Goal: Task Accomplishment & Management: Manage account settings

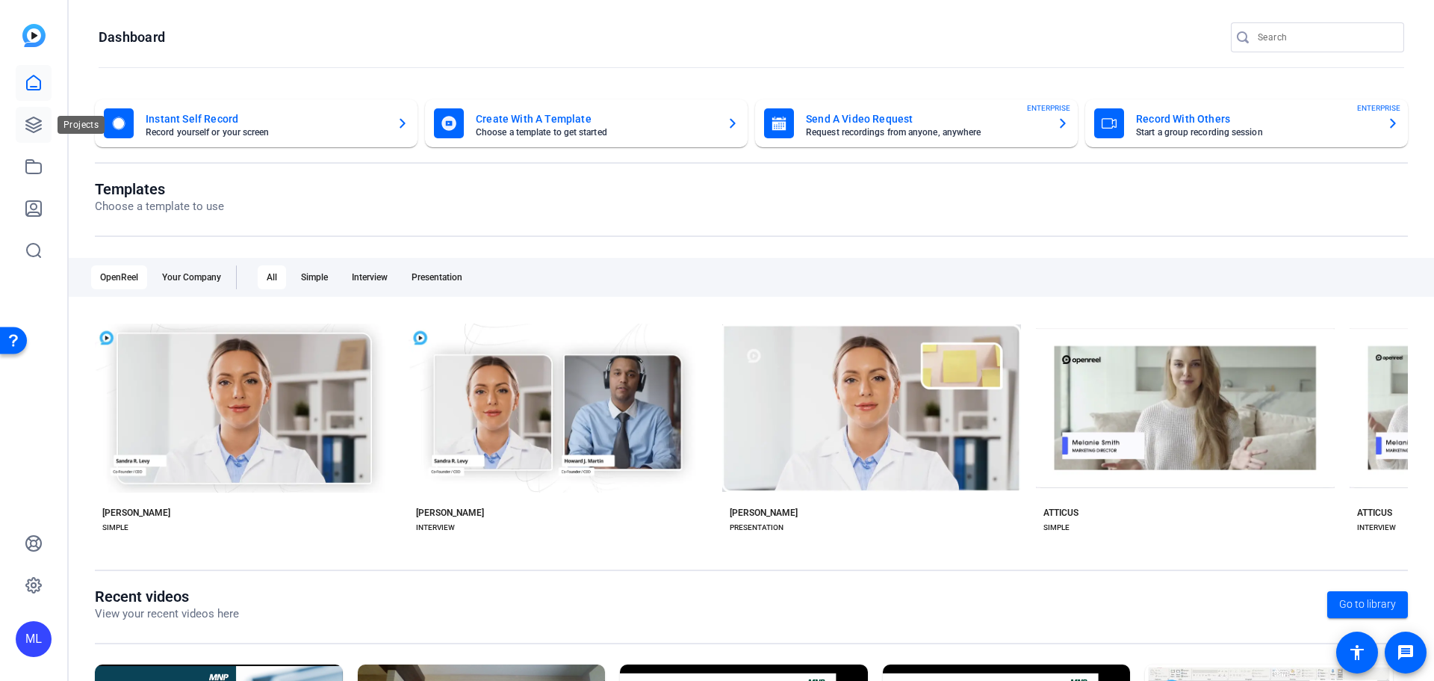
click at [28, 107] on link at bounding box center [34, 125] width 36 height 36
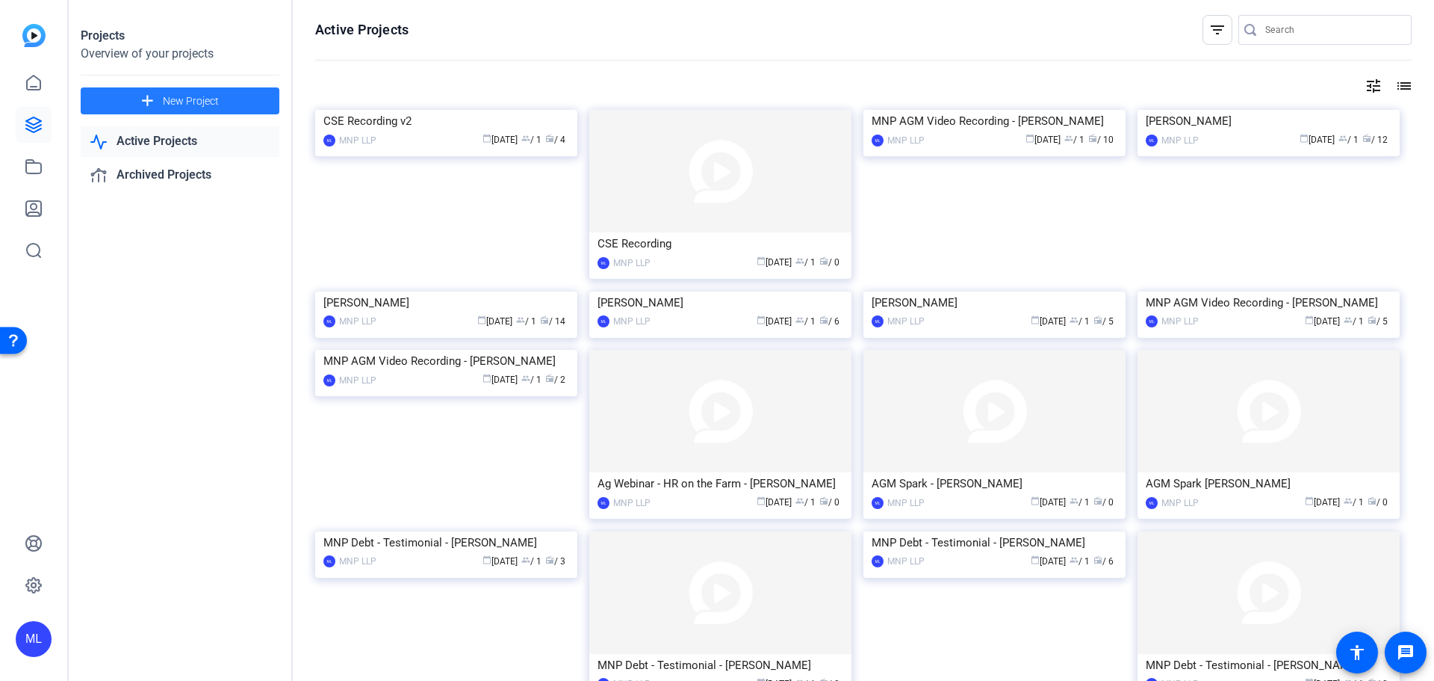
click at [208, 100] on span "New Project" at bounding box center [191, 101] width 56 height 16
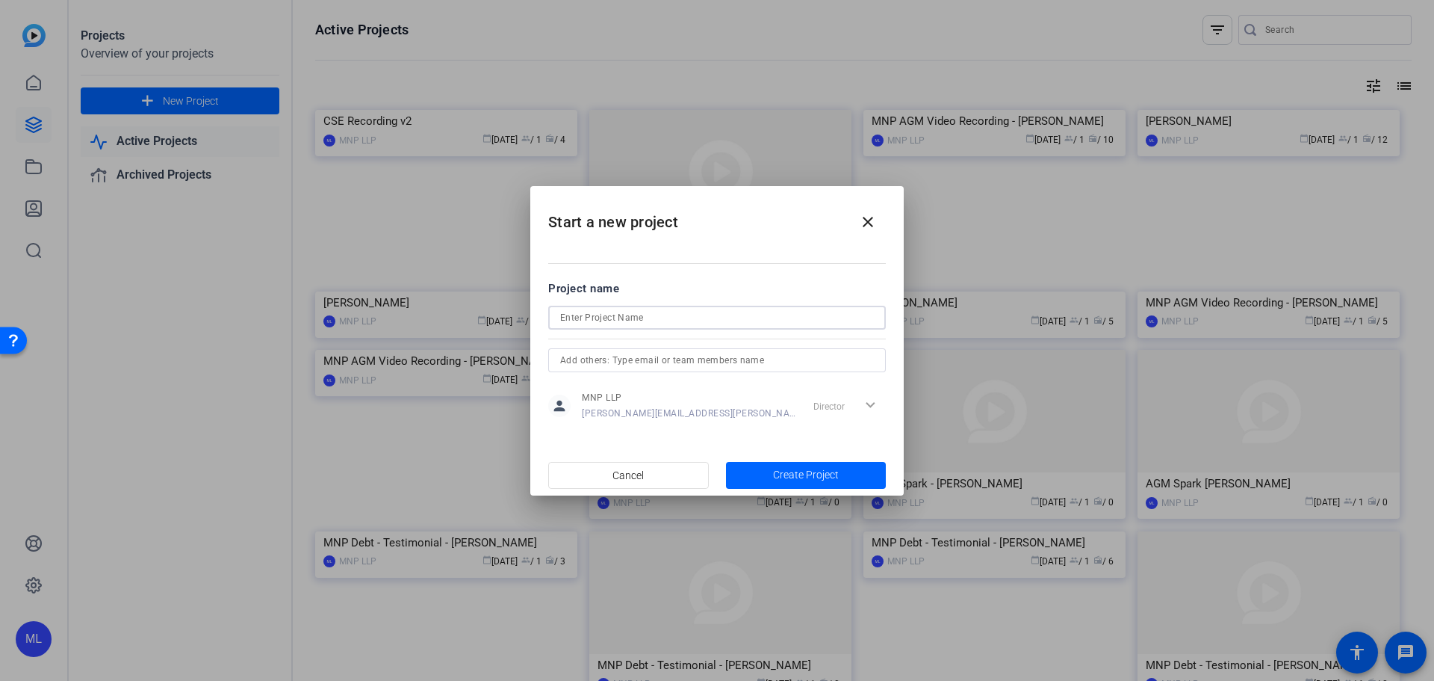
click at [693, 321] on input at bounding box center [717, 318] width 314 height 18
type input "TEST"
click at [864, 407] on div "Director expand_more" at bounding box center [847, 405] width 78 height 27
click at [867, 402] on div "Director expand_more" at bounding box center [847, 405] width 78 height 27
click at [818, 476] on span "Create Project" at bounding box center [806, 475] width 66 height 16
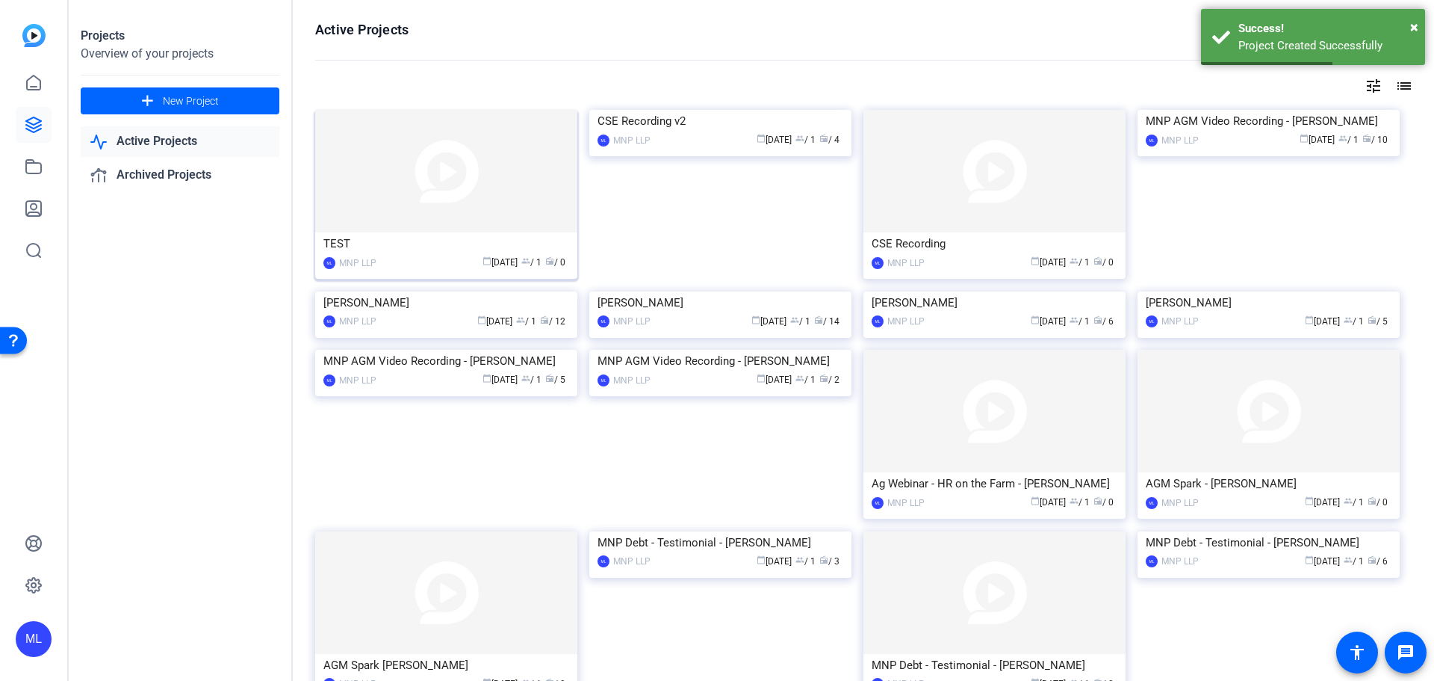
click at [472, 170] on img at bounding box center [446, 171] width 262 height 123
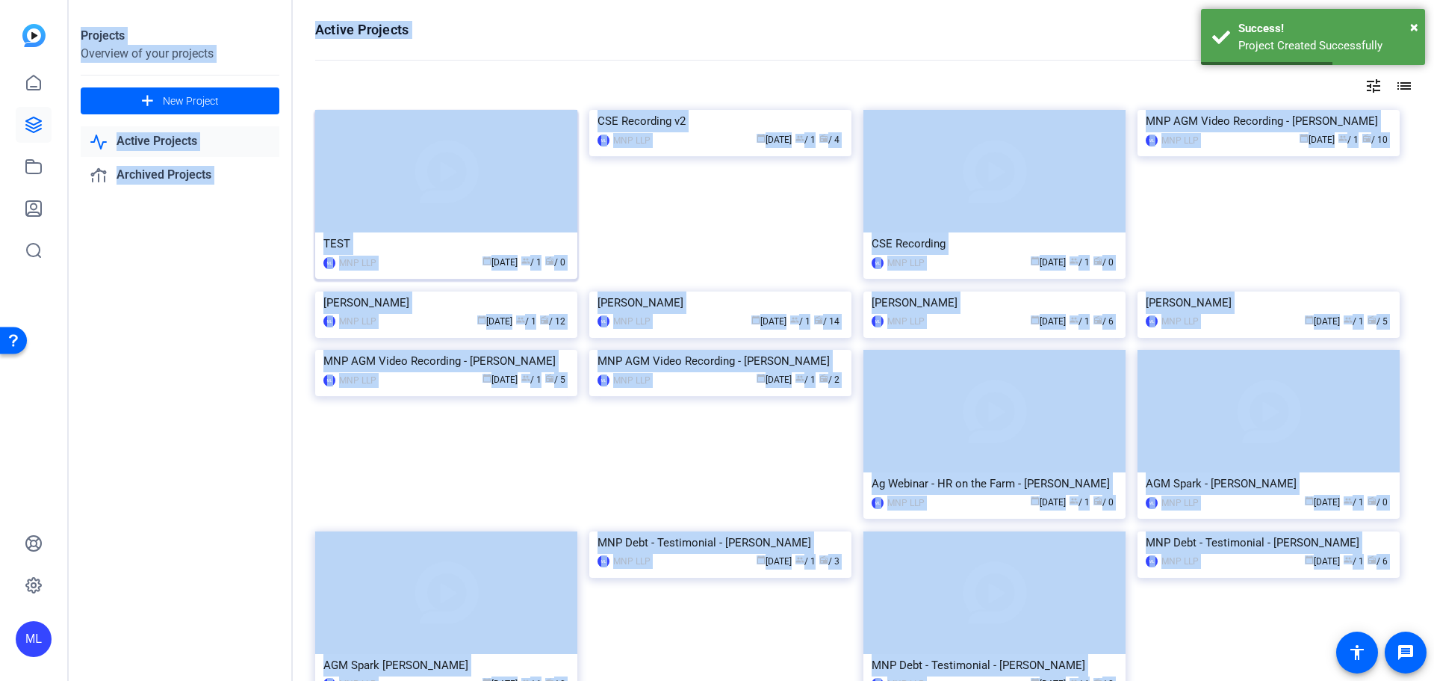
click at [472, 170] on div "Projects Overview of your projects add New Project Active Projects Archived Pro…" at bounding box center [752, 340] width 1366 height 681
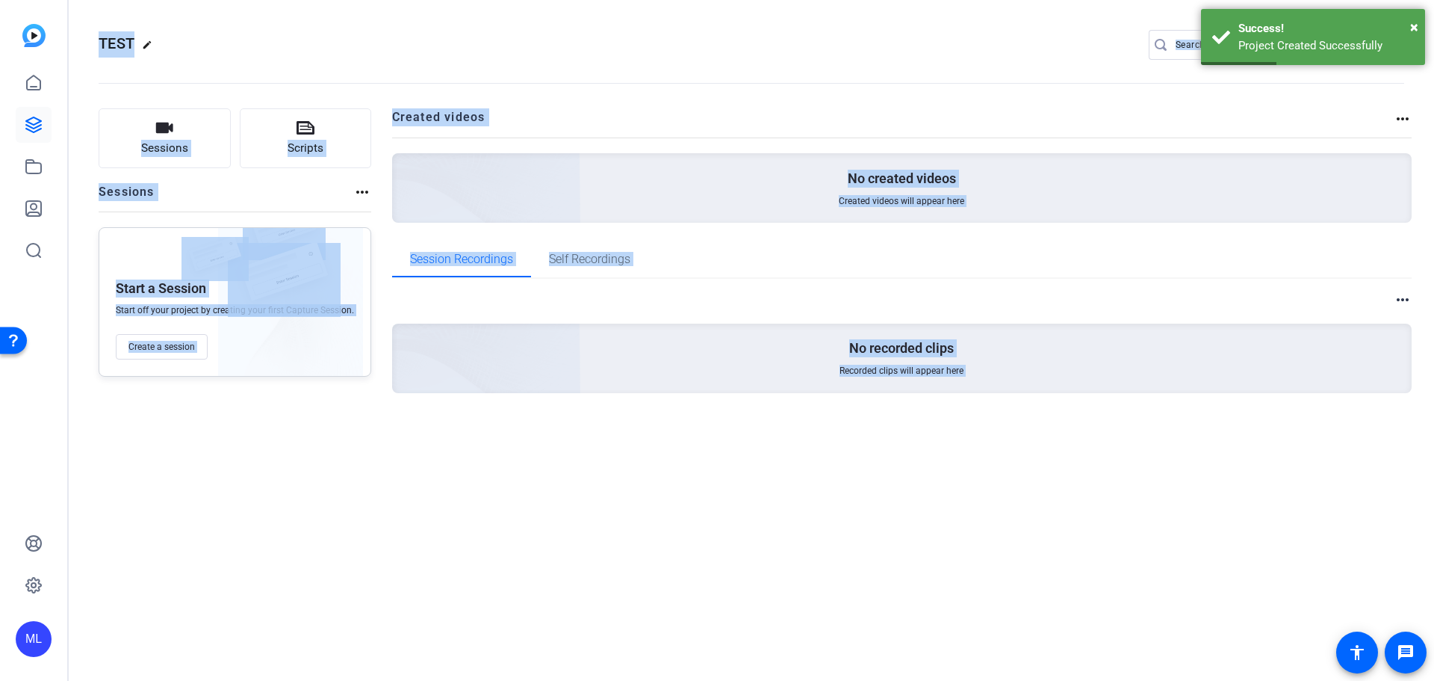
click at [482, 58] on openreel-divider-bar at bounding box center [752, 79] width 1306 height 46
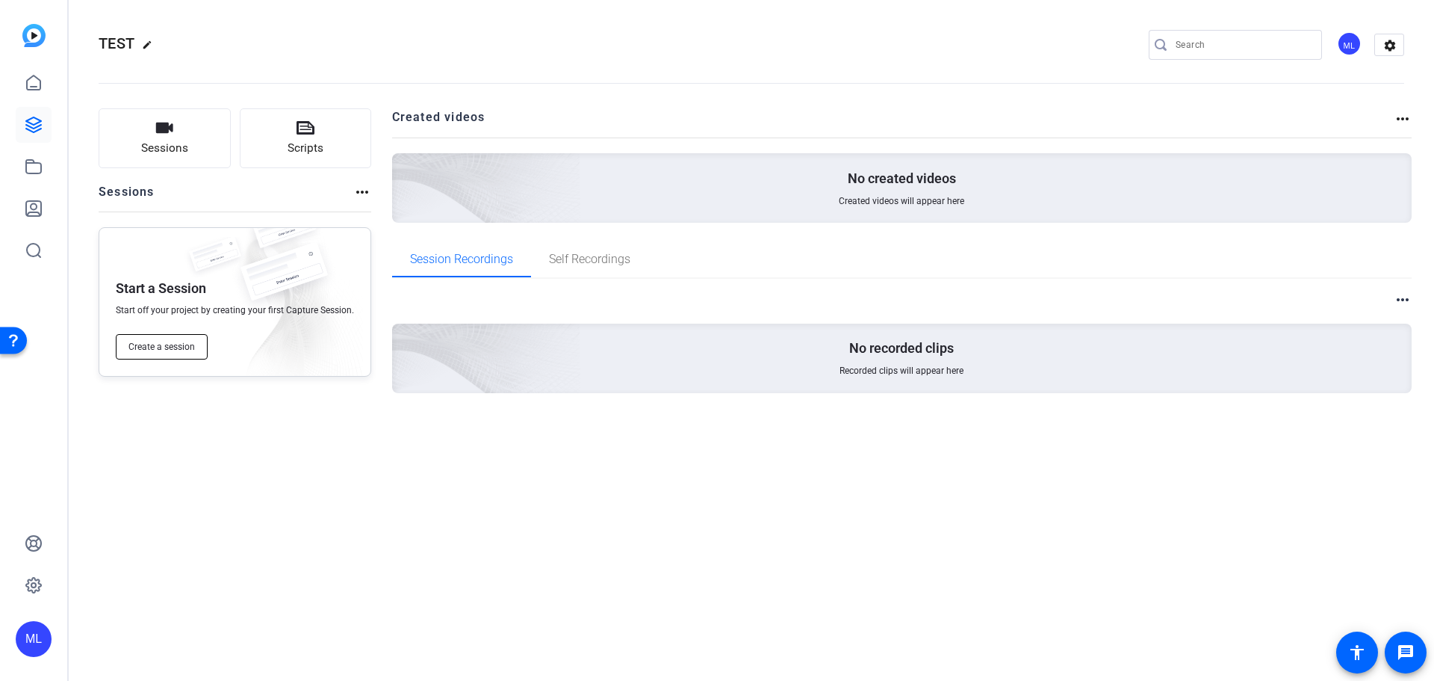
click at [152, 346] on span "Create a session" at bounding box center [162, 347] width 66 height 12
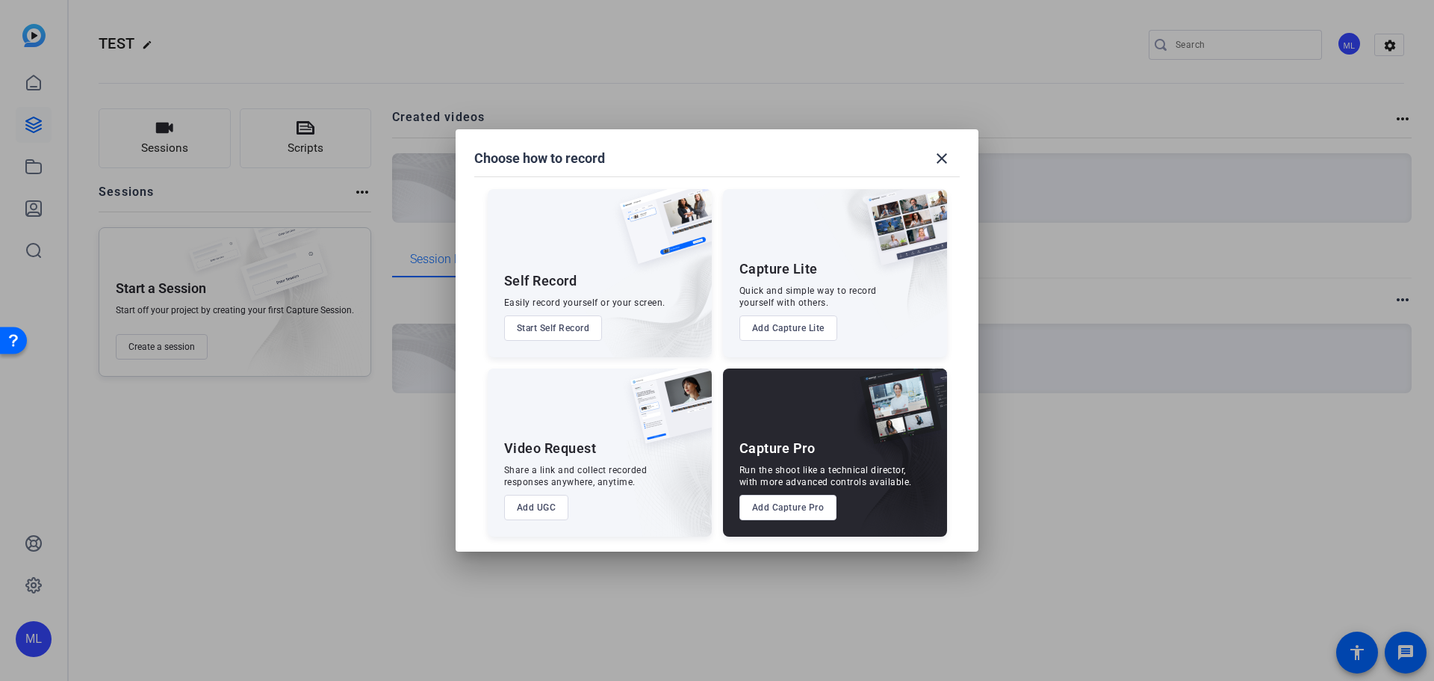
click at [803, 510] on button "Add Capture Pro" at bounding box center [789, 507] width 98 height 25
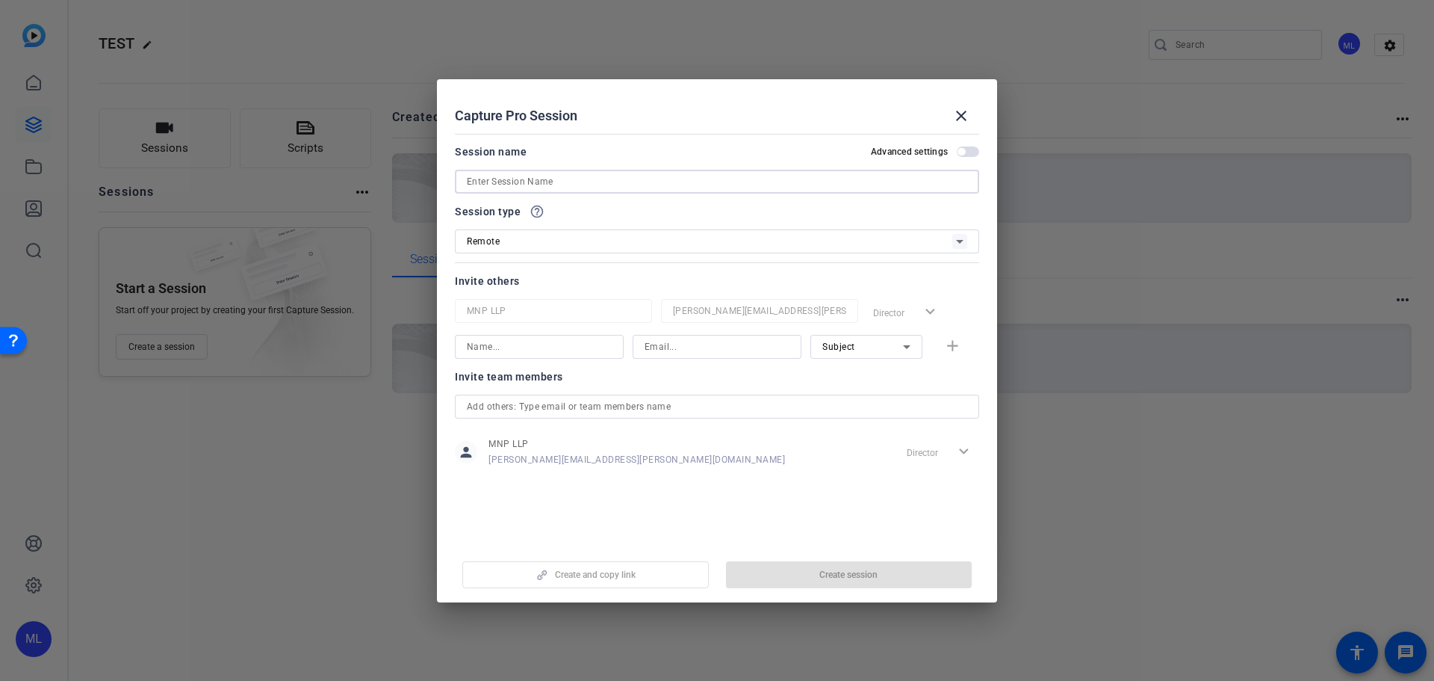
click at [571, 176] on input at bounding box center [717, 182] width 501 height 18
click at [589, 394] on div "Invite team members person MNP LLP [PERSON_NAME][EMAIL_ADDRESS][PERSON_NAME][DO…" at bounding box center [717, 427] width 524 height 118
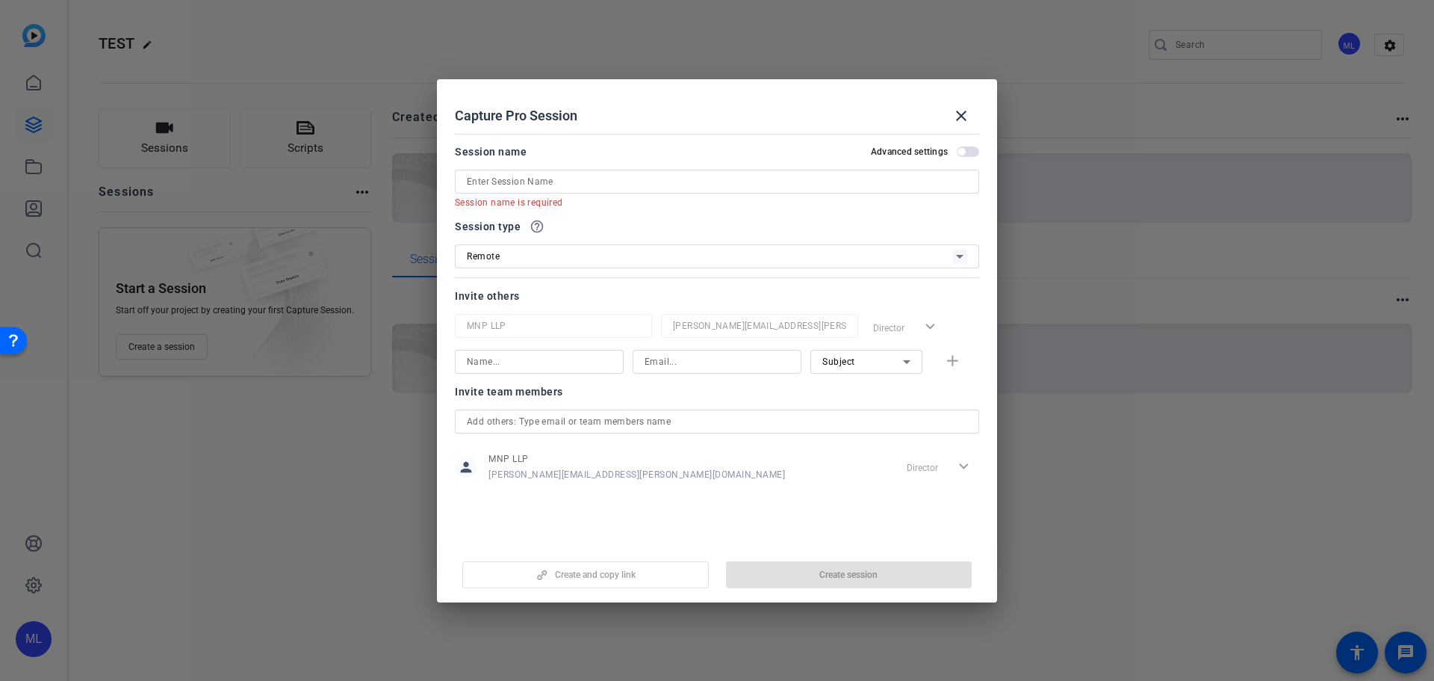
click at [603, 410] on div at bounding box center [717, 421] width 501 height 24
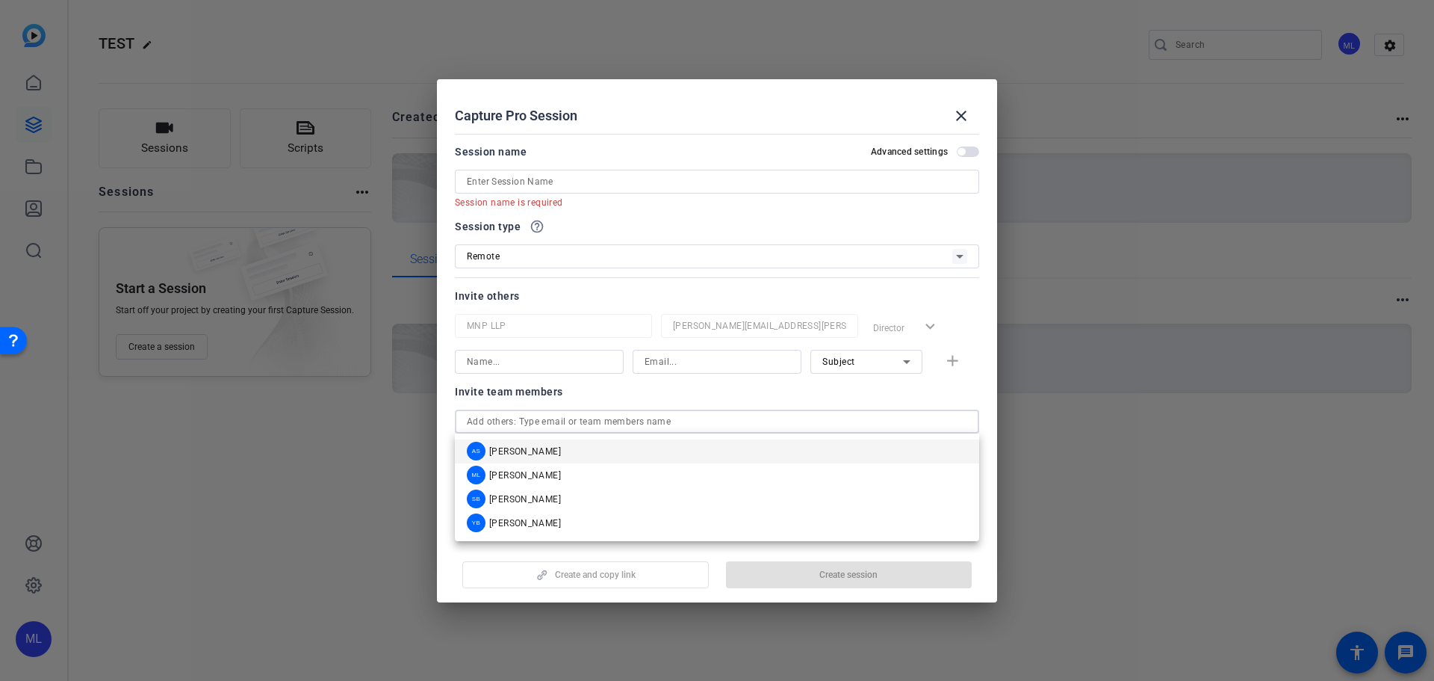
click at [610, 410] on div at bounding box center [717, 421] width 501 height 24
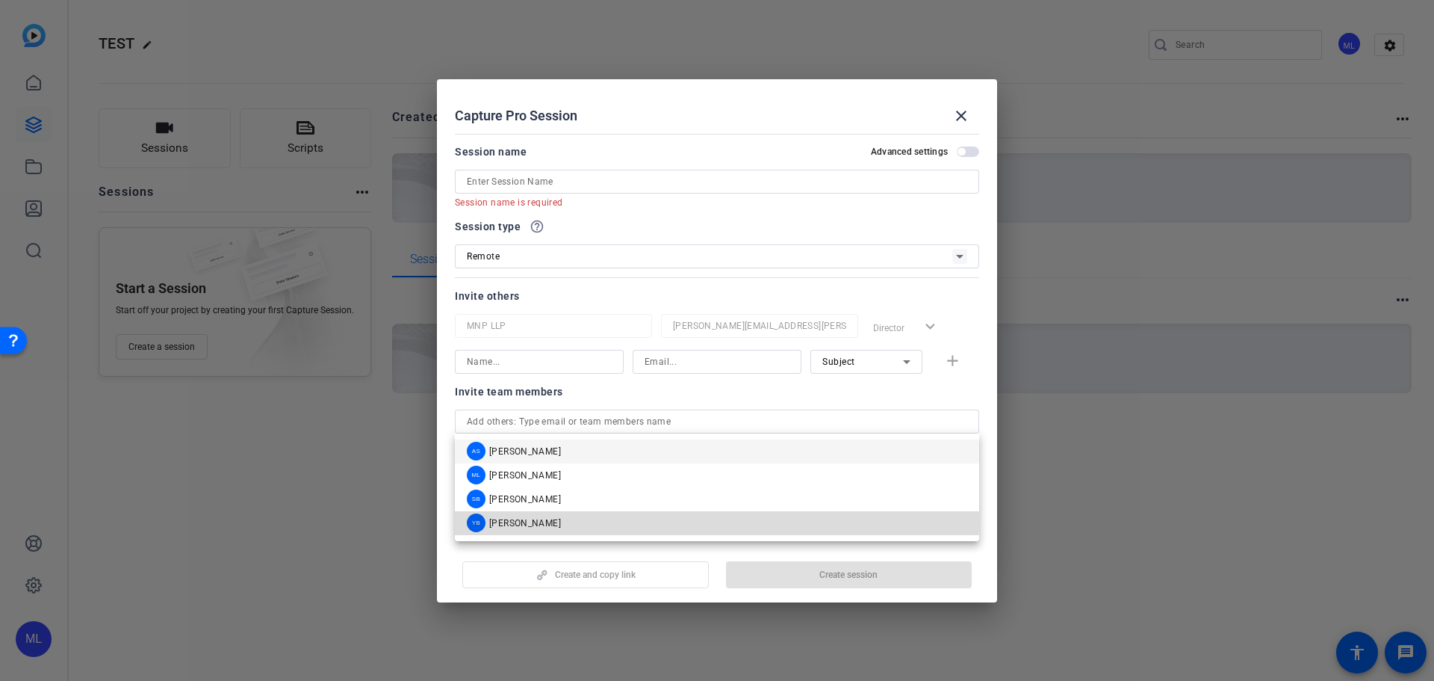
click at [576, 523] on mat-option "[PERSON_NAME]" at bounding box center [717, 523] width 524 height 24
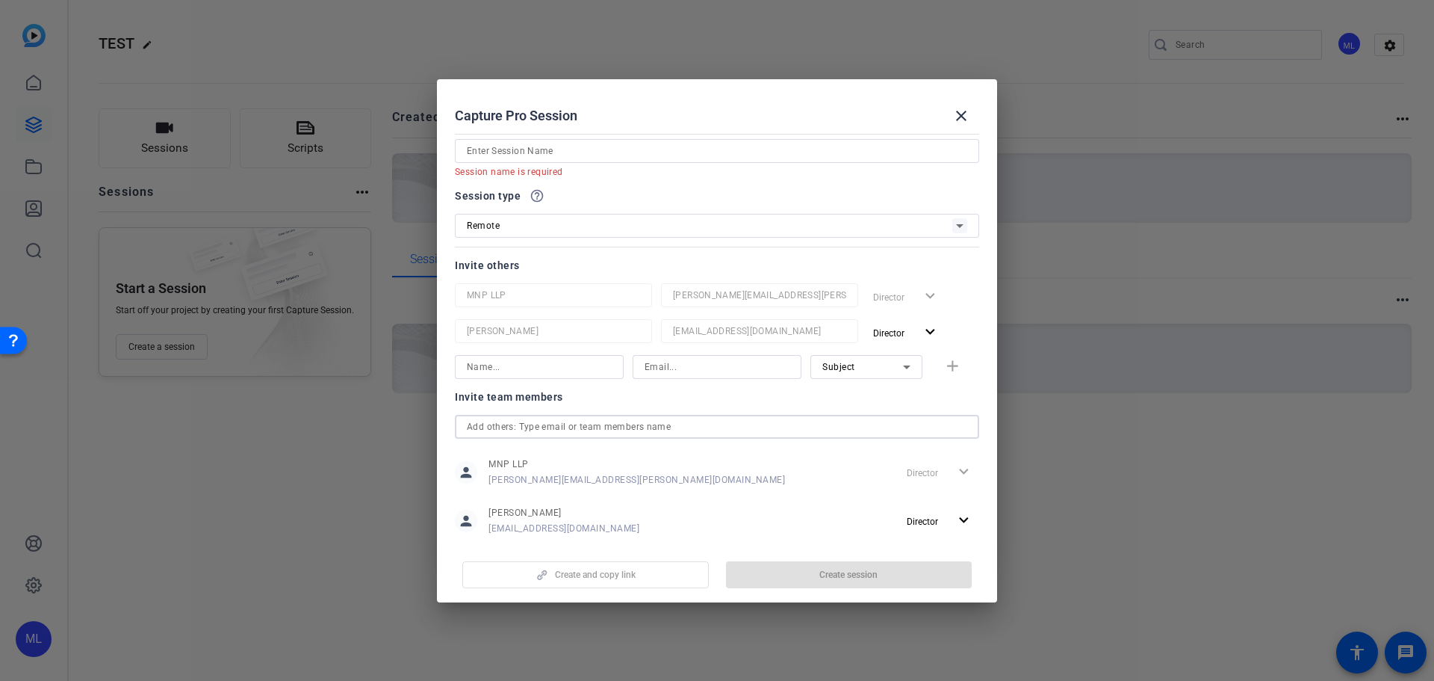
scroll to position [59, 0]
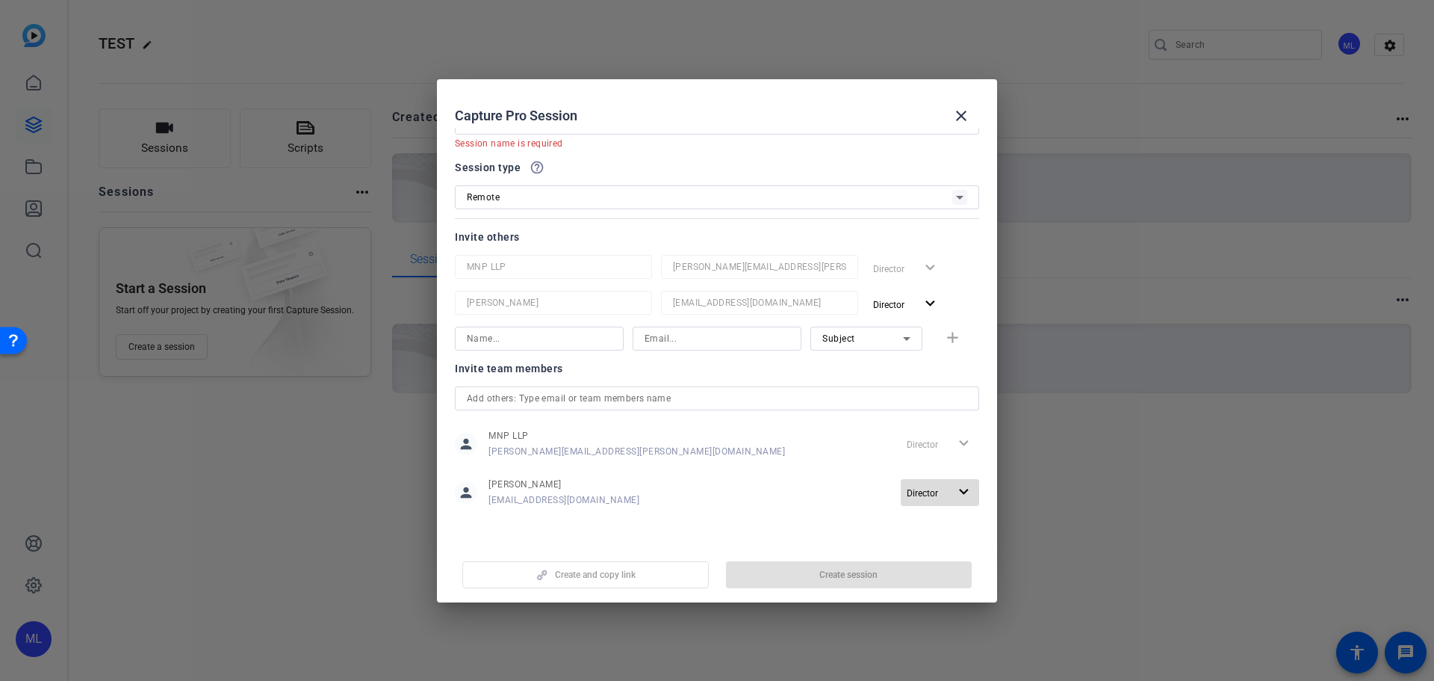
click at [960, 493] on mat-icon "expand_more" at bounding box center [964, 492] width 19 height 19
click at [879, 474] on div at bounding box center [717, 340] width 1434 height 681
click at [951, 444] on div "Director expand_more" at bounding box center [940, 443] width 78 height 27
click at [937, 494] on span "Director" at bounding box center [928, 492] width 42 height 18
click at [923, 491] on div at bounding box center [717, 340] width 1434 height 681
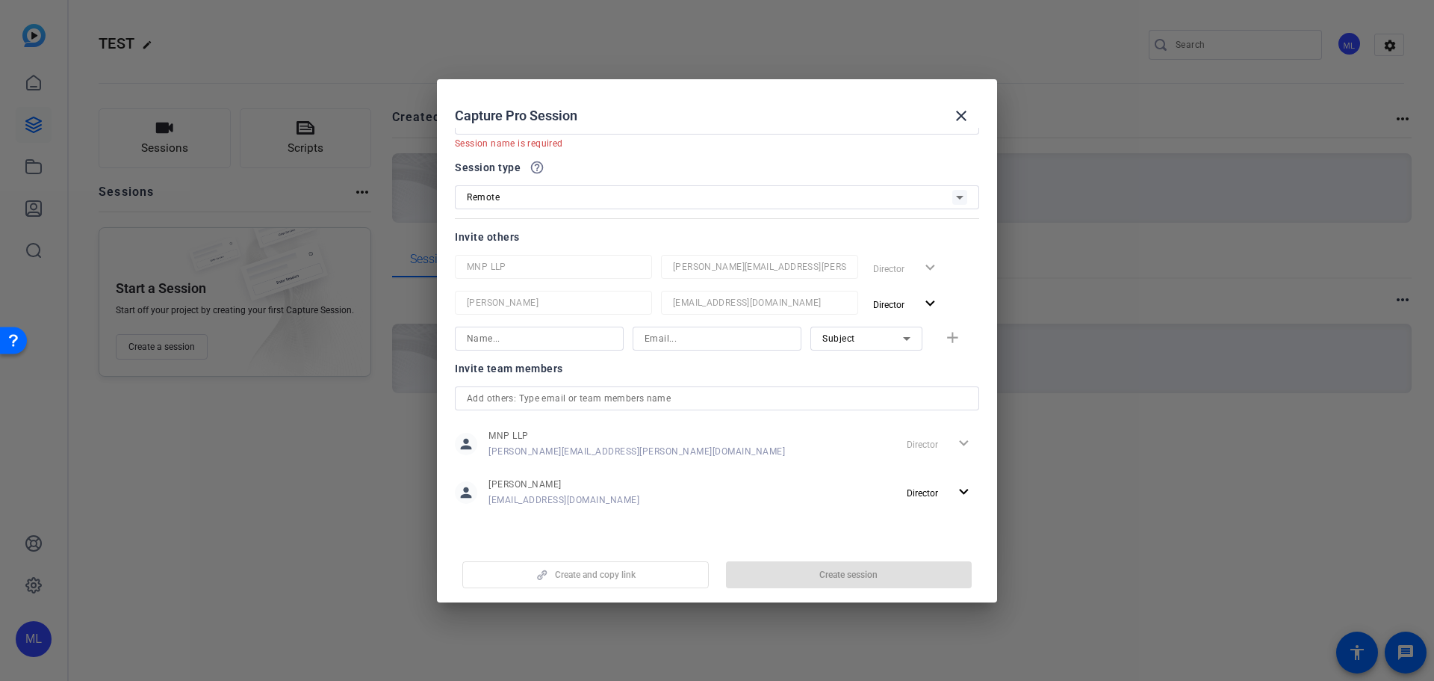
click at [555, 402] on input "text" at bounding box center [717, 398] width 501 height 18
click at [472, 398] on input "[PERSON_NAME][EMAIL_ADDRESS][PERSON_NAME][DOMAIN_NAME]" at bounding box center [717, 398] width 501 height 18
type input "[PERSON_NAME][EMAIL_ADDRESS][PERSON_NAME][DOMAIN_NAME]"
drag, startPoint x: 589, startPoint y: 395, endPoint x: 314, endPoint y: 390, distance: 275.7
click at [314, 391] on div "Choose how to record close Self Record Easily record yourself or your screen. S…" at bounding box center [717, 340] width 1434 height 681
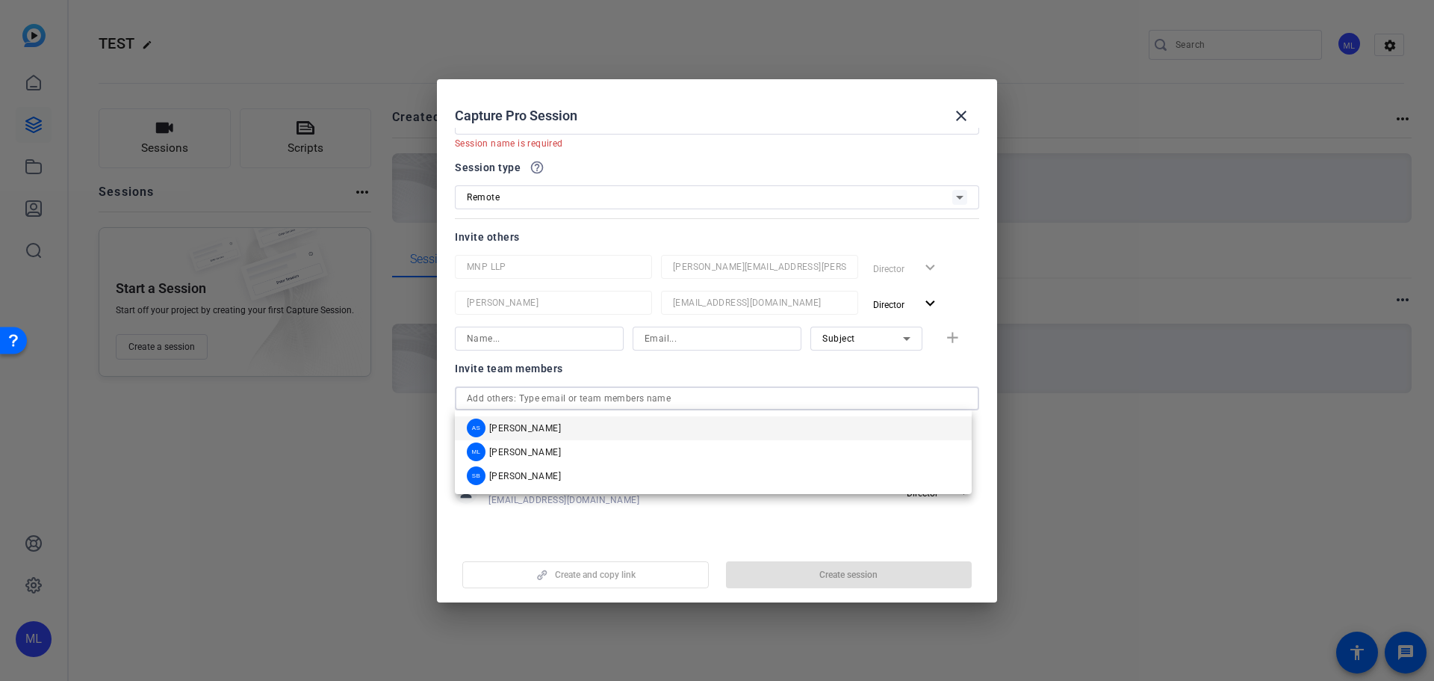
click at [542, 246] on div "Invite others MNP LLP [PERSON_NAME][EMAIL_ADDRESS][PERSON_NAME][DOMAIN_NAME] Di…" at bounding box center [717, 289] width 524 height 123
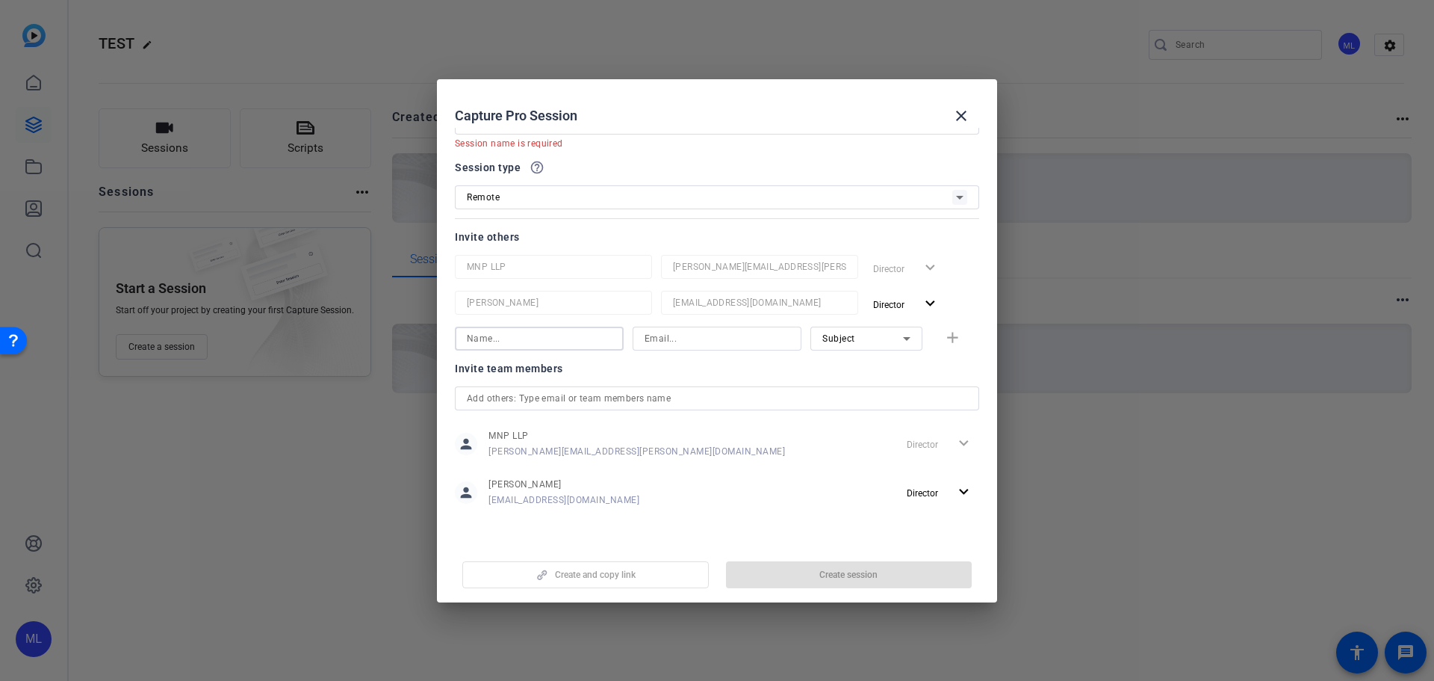
click at [542, 345] on input at bounding box center [539, 338] width 145 height 18
click at [672, 335] on input at bounding box center [717, 338] width 145 height 18
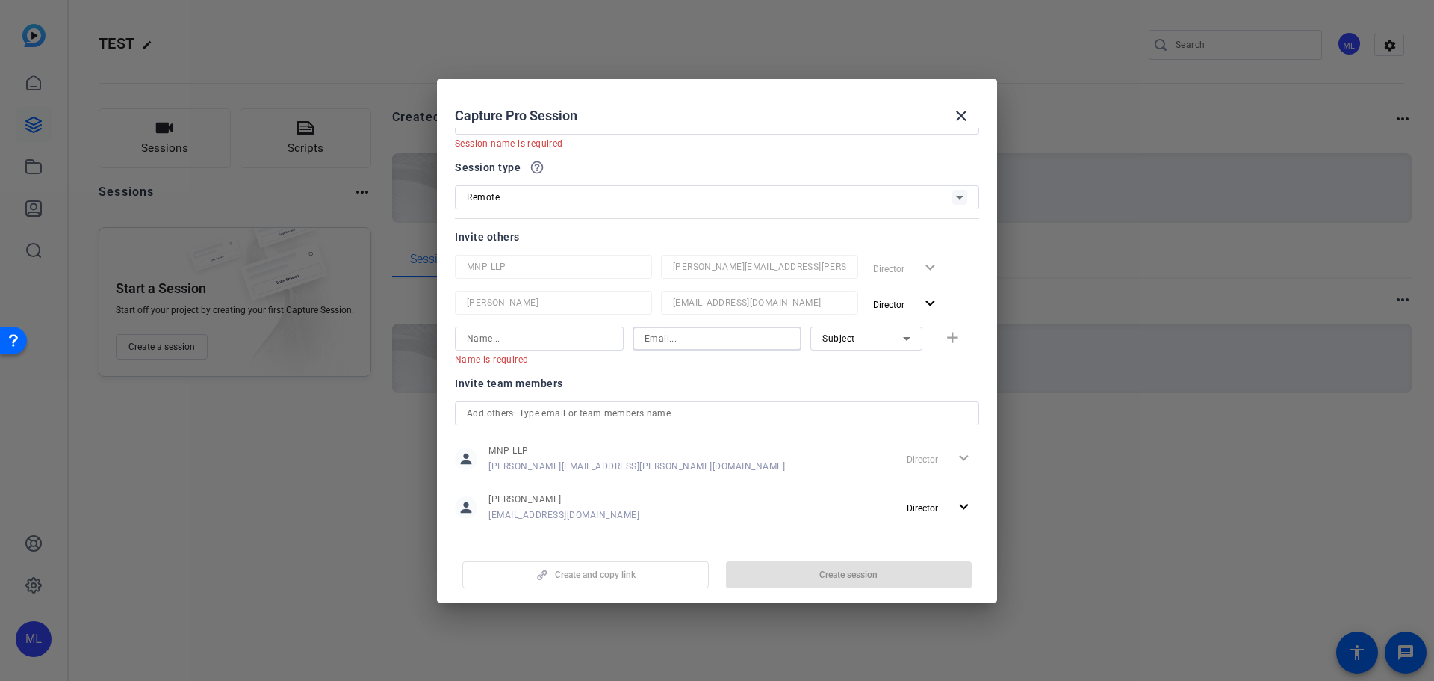
paste input "[PERSON_NAME][EMAIL_ADDRESS][PERSON_NAME][DOMAIN_NAME]"
type input "[PERSON_NAME][EMAIL_ADDRESS][PERSON_NAME][DOMAIN_NAME]"
click at [498, 341] on input at bounding box center [539, 338] width 145 height 18
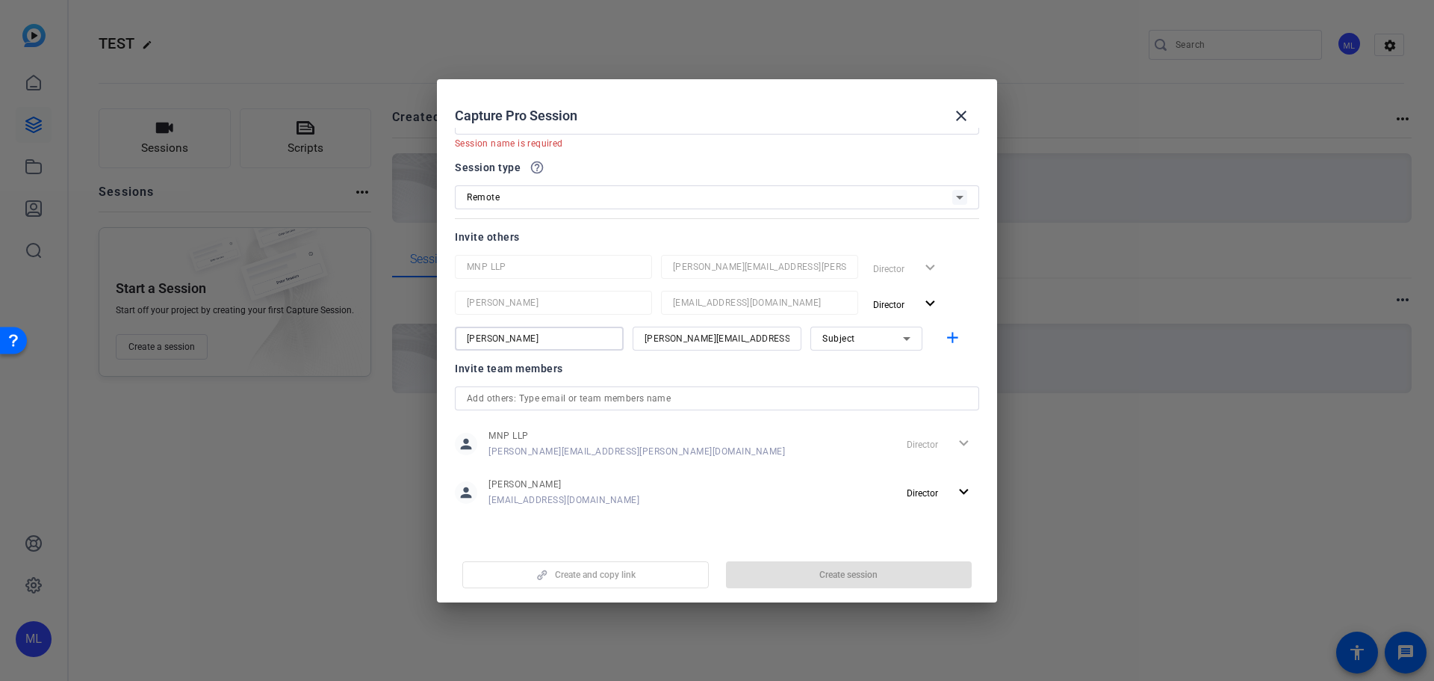
type input "[PERSON_NAME]"
click at [861, 341] on div "Subject" at bounding box center [863, 338] width 81 height 19
click at [865, 365] on span "Collaborator" at bounding box center [842, 368] width 55 height 18
click at [875, 364] on div at bounding box center [867, 358] width 112 height 16
click at [962, 110] on mat-icon "close" at bounding box center [962, 116] width 18 height 18
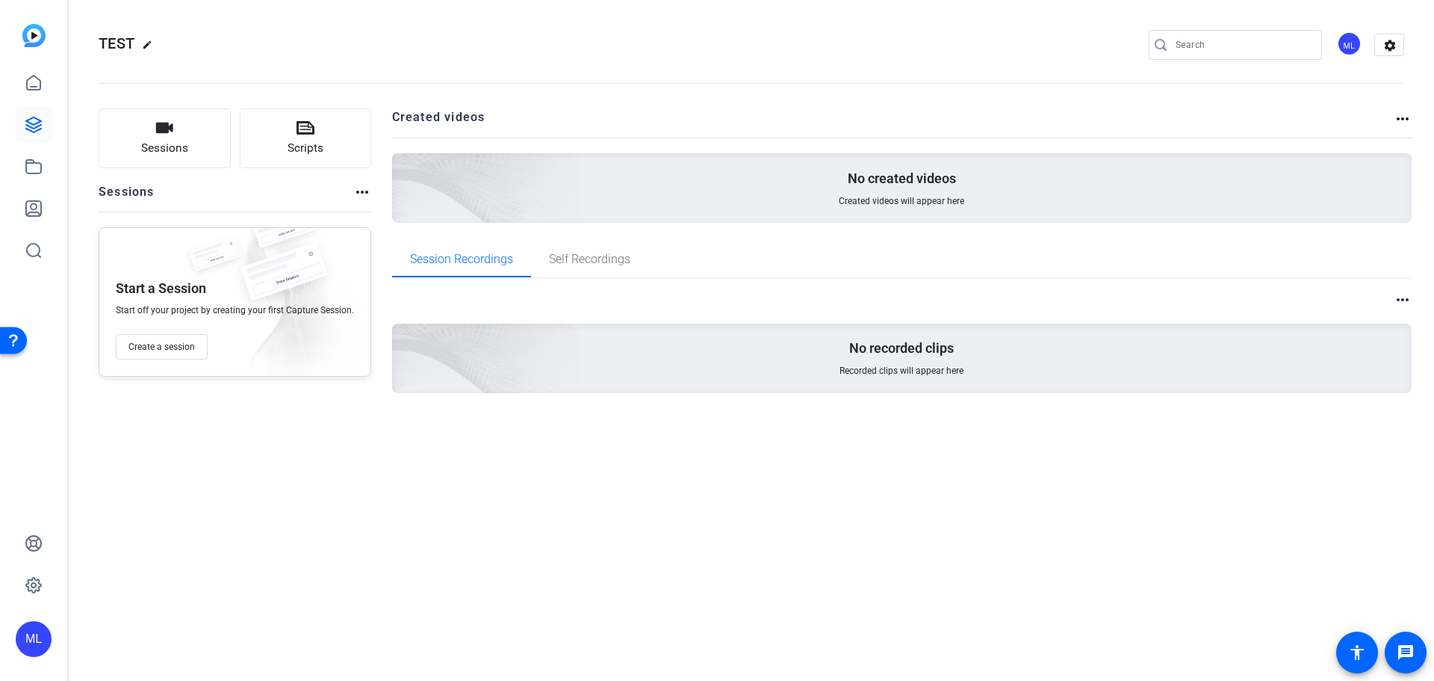
click at [542, 54] on div "TEST edit ML settings" at bounding box center [752, 45] width 1306 height 22
click at [31, 595] on link at bounding box center [34, 585] width 36 height 36
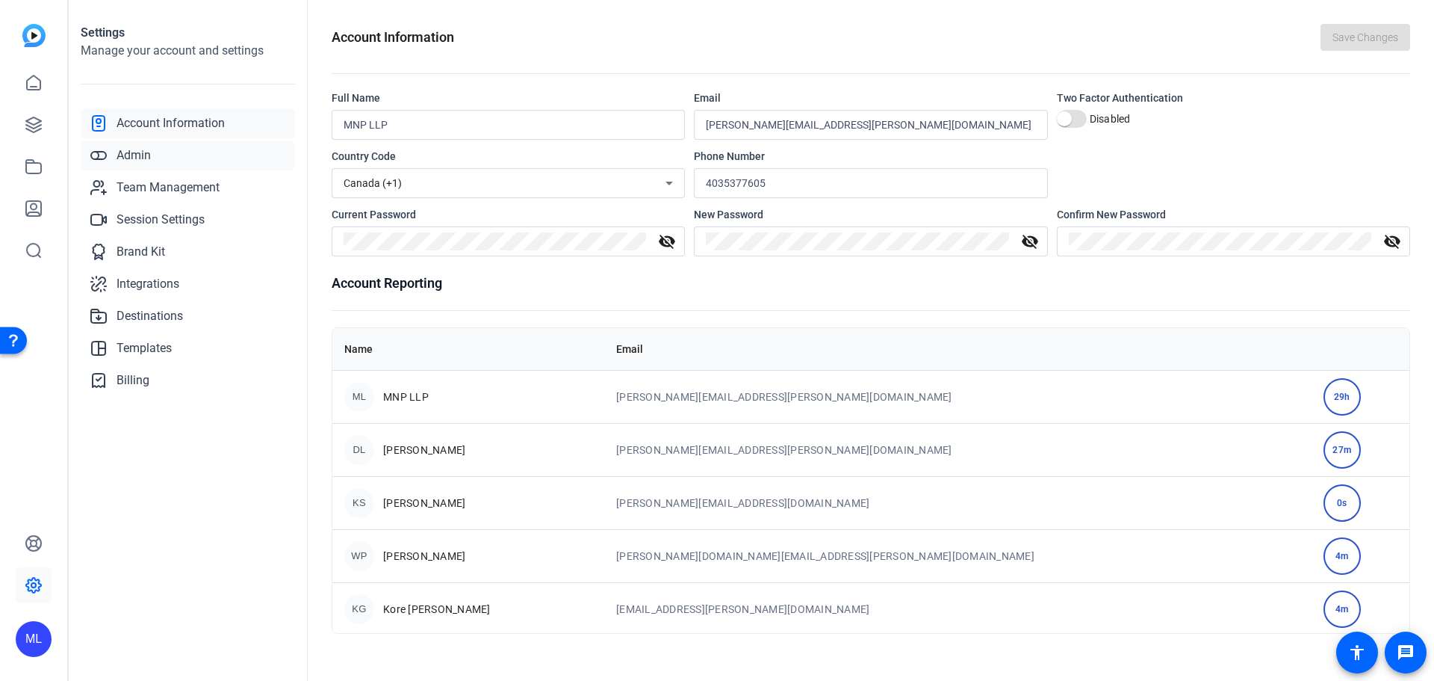
click at [191, 159] on link "Admin" at bounding box center [188, 155] width 214 height 30
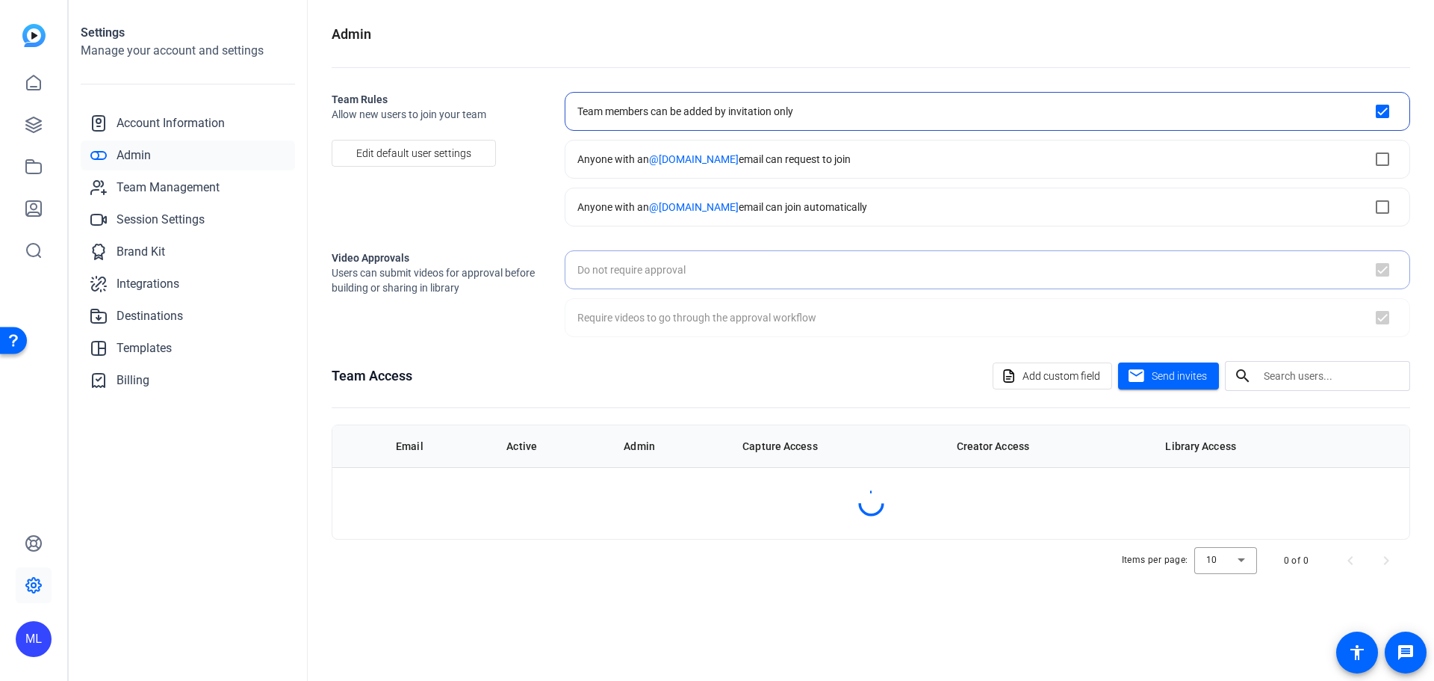
checkbox input "false"
checkbox input "true"
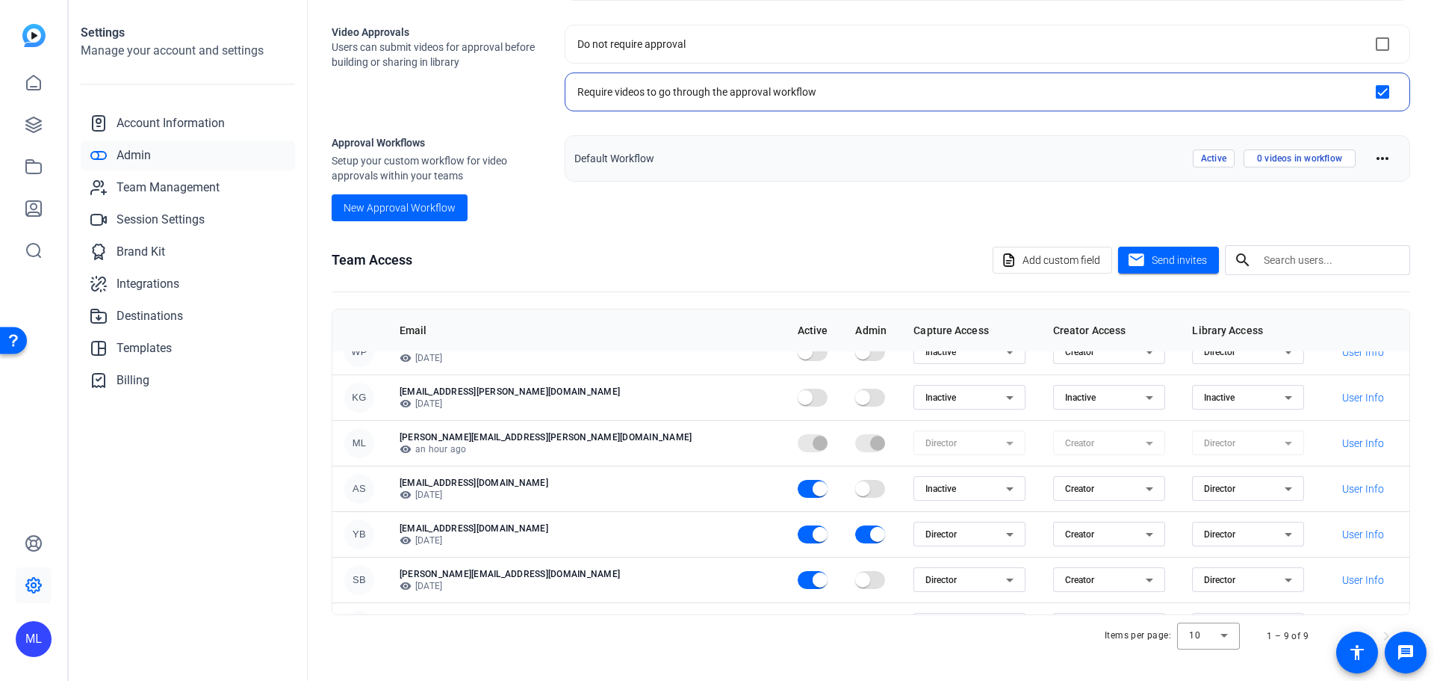
scroll to position [147, 0]
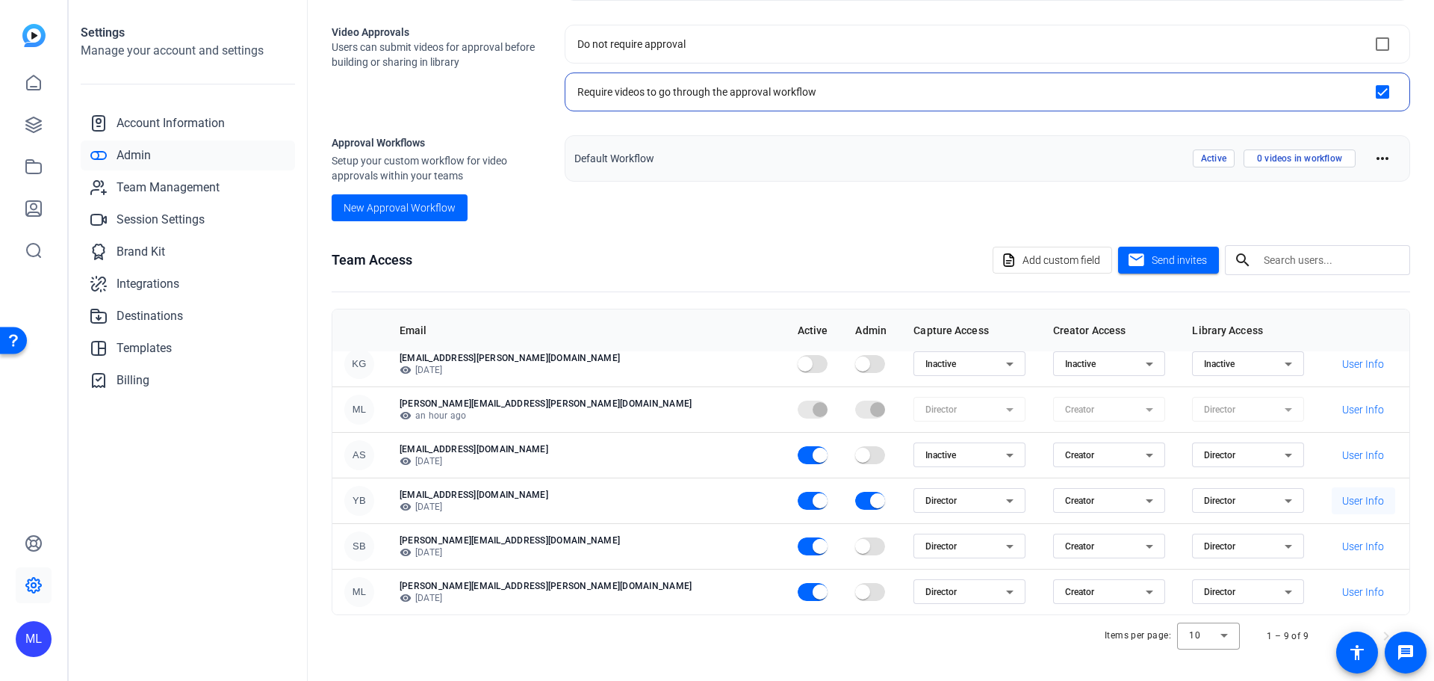
click at [1343, 502] on span "User Info" at bounding box center [1364, 500] width 42 height 15
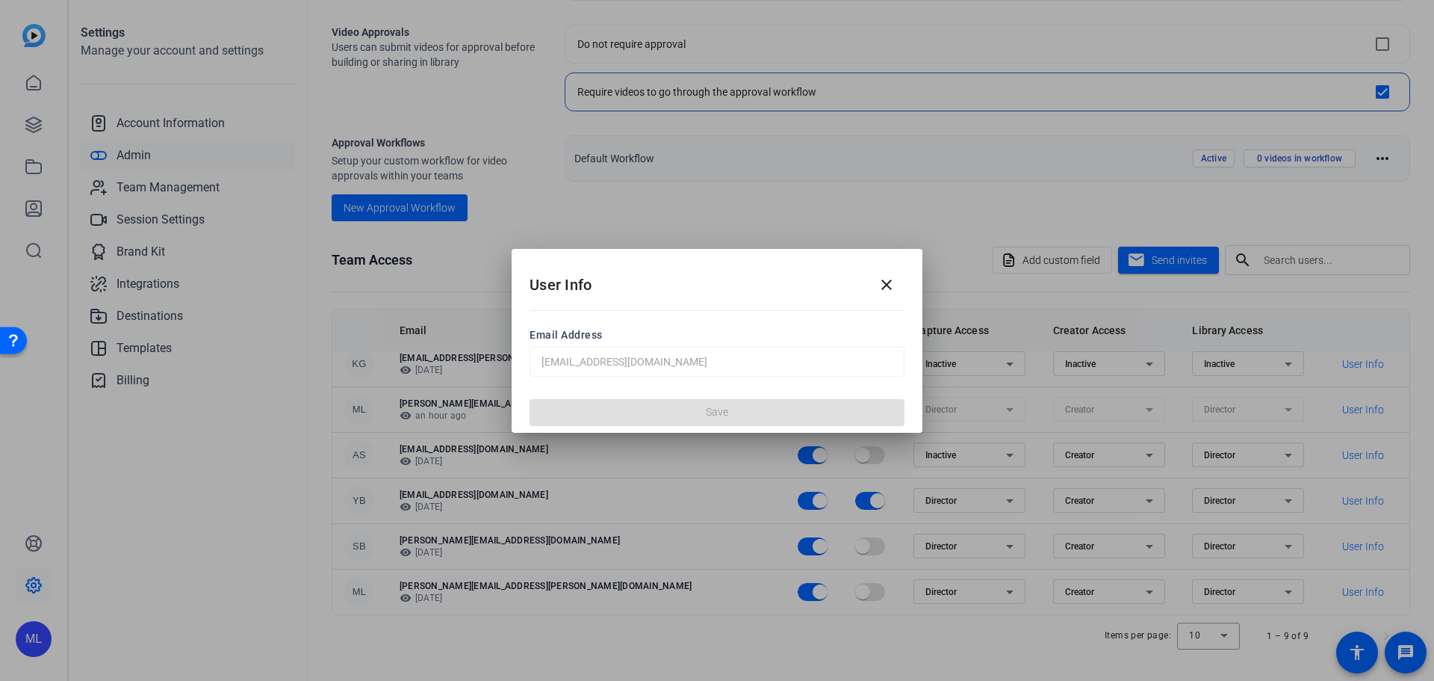
click at [458, 352] on div "User Info close Email Address [EMAIL_ADDRESS][DOMAIN_NAME] Save" at bounding box center [717, 340] width 1434 height 681
drag, startPoint x: 752, startPoint y: 374, endPoint x: 764, endPoint y: 368, distance: 13.1
click at [753, 374] on mat-form-field "[EMAIL_ADDRESS][DOMAIN_NAME]" at bounding box center [717, 362] width 375 height 30
click at [878, 285] on mat-icon "close" at bounding box center [887, 285] width 18 height 18
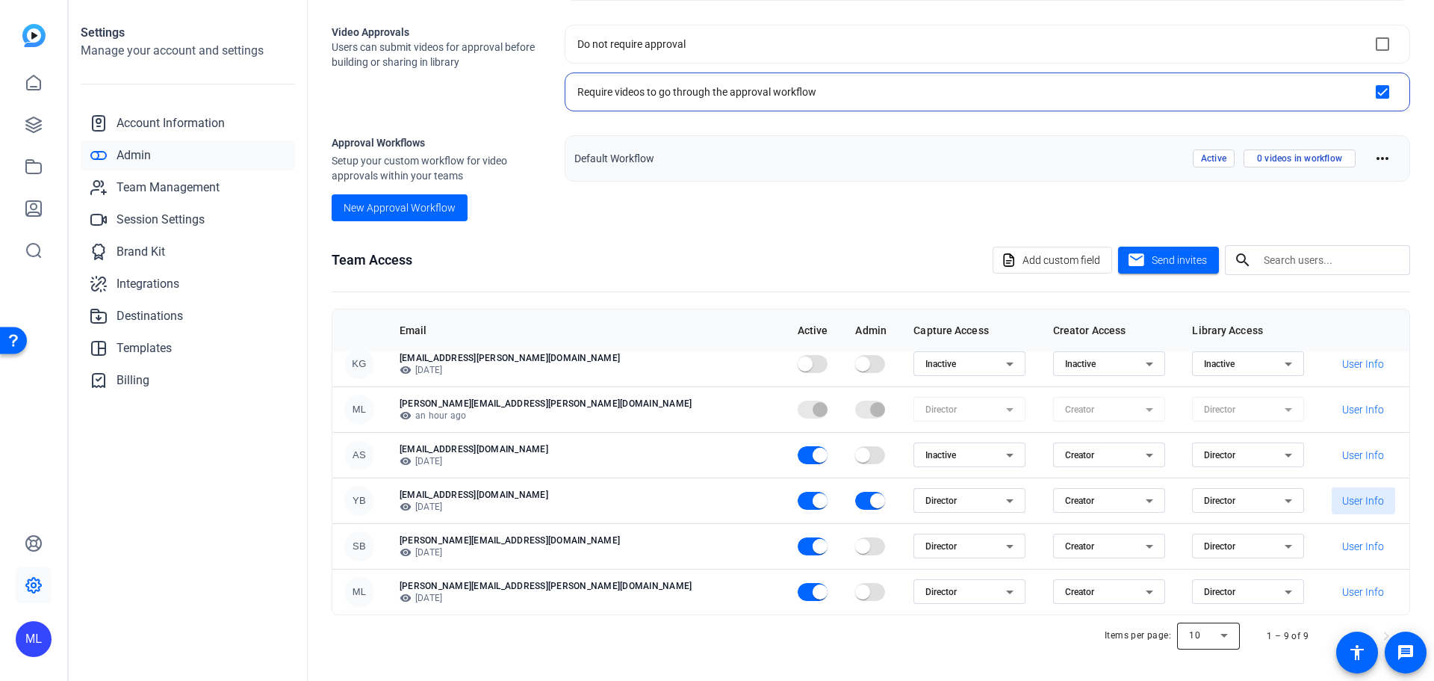
click at [1218, 632] on div at bounding box center [1208, 636] width 63 height 36
click at [1198, 560] on mat-option "20" at bounding box center [1202, 557] width 63 height 24
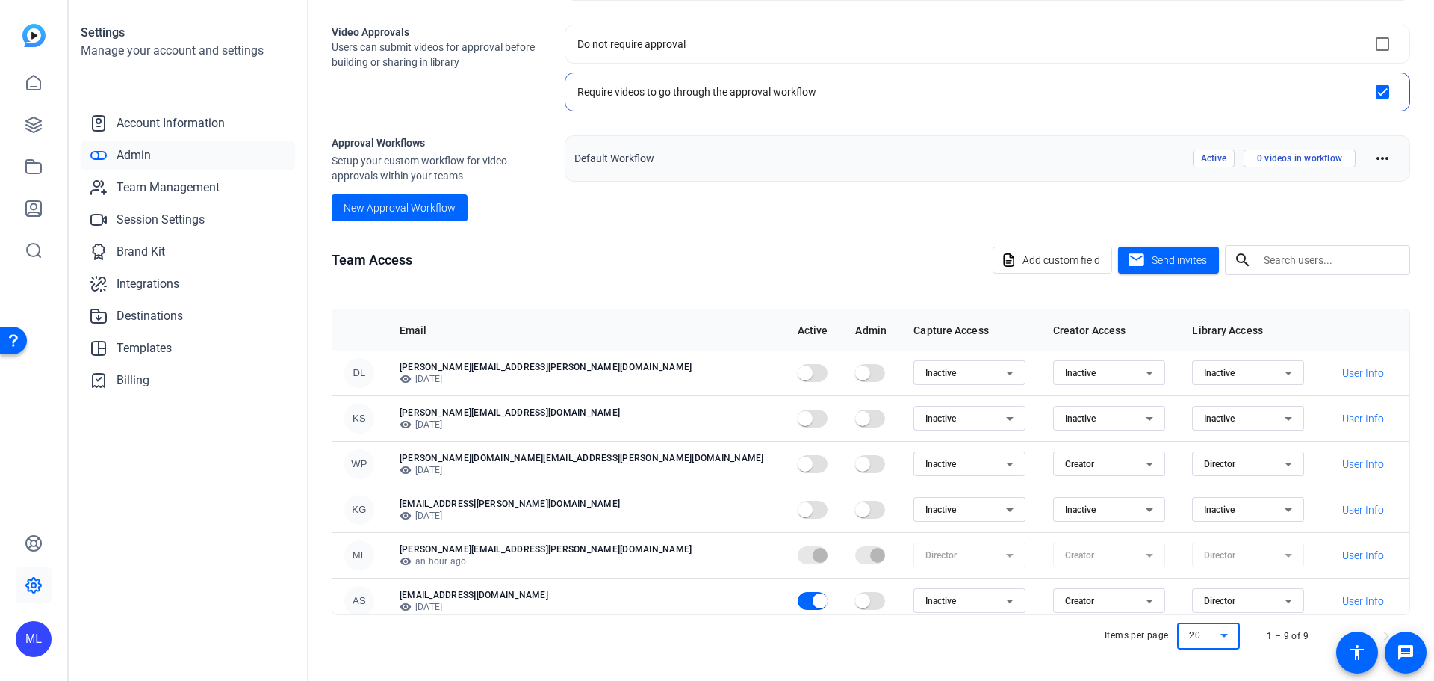
scroll to position [0, 0]
click at [325, 520] on div "Admin Team Rules Allow new users to join your team Edit default user settings T…" at bounding box center [871, 340] width 1127 height 681
